Goal: Task Accomplishment & Management: Complete application form

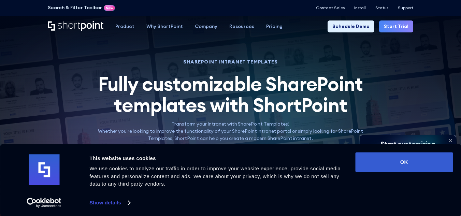
click at [393, 28] on link "Start Trial" at bounding box center [396, 26] width 34 height 12
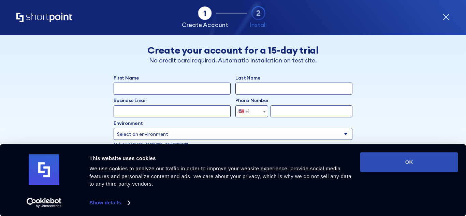
click at [400, 168] on button "OK" at bounding box center [409, 162] width 98 height 20
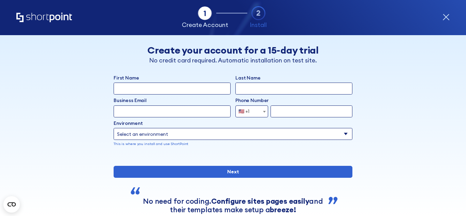
click at [188, 90] on input "First Name" at bounding box center [172, 89] width 117 height 12
type input "b"
type input "Benjamin"
click at [242, 90] on input "Last Name" at bounding box center [293, 89] width 117 height 12
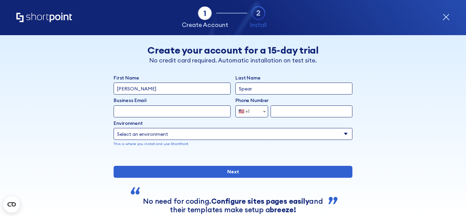
type input "Spear"
click at [298, 115] on input "form" at bounding box center [311, 111] width 82 height 12
type input "/"
type input "8507304033"
click at [279, 133] on select "Select an environment Microsoft 365 SharePoint Online SharePoint 2019 (On-Premi…" at bounding box center [233, 134] width 239 height 12
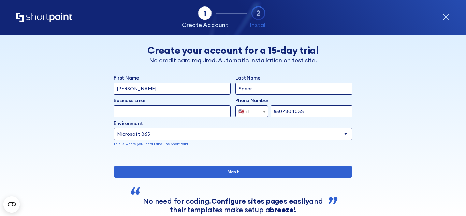
click at [114, 128] on select "Select an environment Microsoft 365 SharePoint Online SharePoint 2019 (On-Premi…" at bounding box center [233, 134] width 239 height 12
click at [234, 135] on select "Select an environment Microsoft 365 SharePoint Online SharePoint 2019 (On-Premi…" at bounding box center [233, 134] width 239 height 12
select select "SharePoint Online"
click at [114, 128] on select "Select an environment Microsoft 365 SharePoint Online SharePoint 2019 (On-Premi…" at bounding box center [233, 134] width 239 height 12
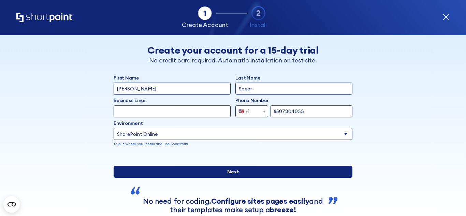
click at [236, 178] on input "Next" at bounding box center [233, 172] width 239 height 12
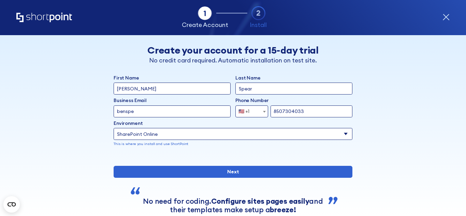
type input "benspear3@gmail.com"
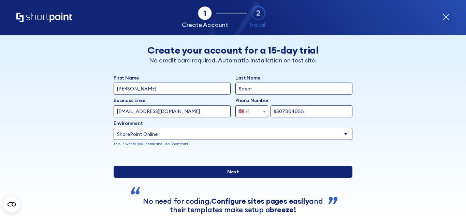
click at [210, 178] on input "Next" at bounding box center [233, 172] width 239 height 12
